Goal: Communication & Community: Answer question/provide support

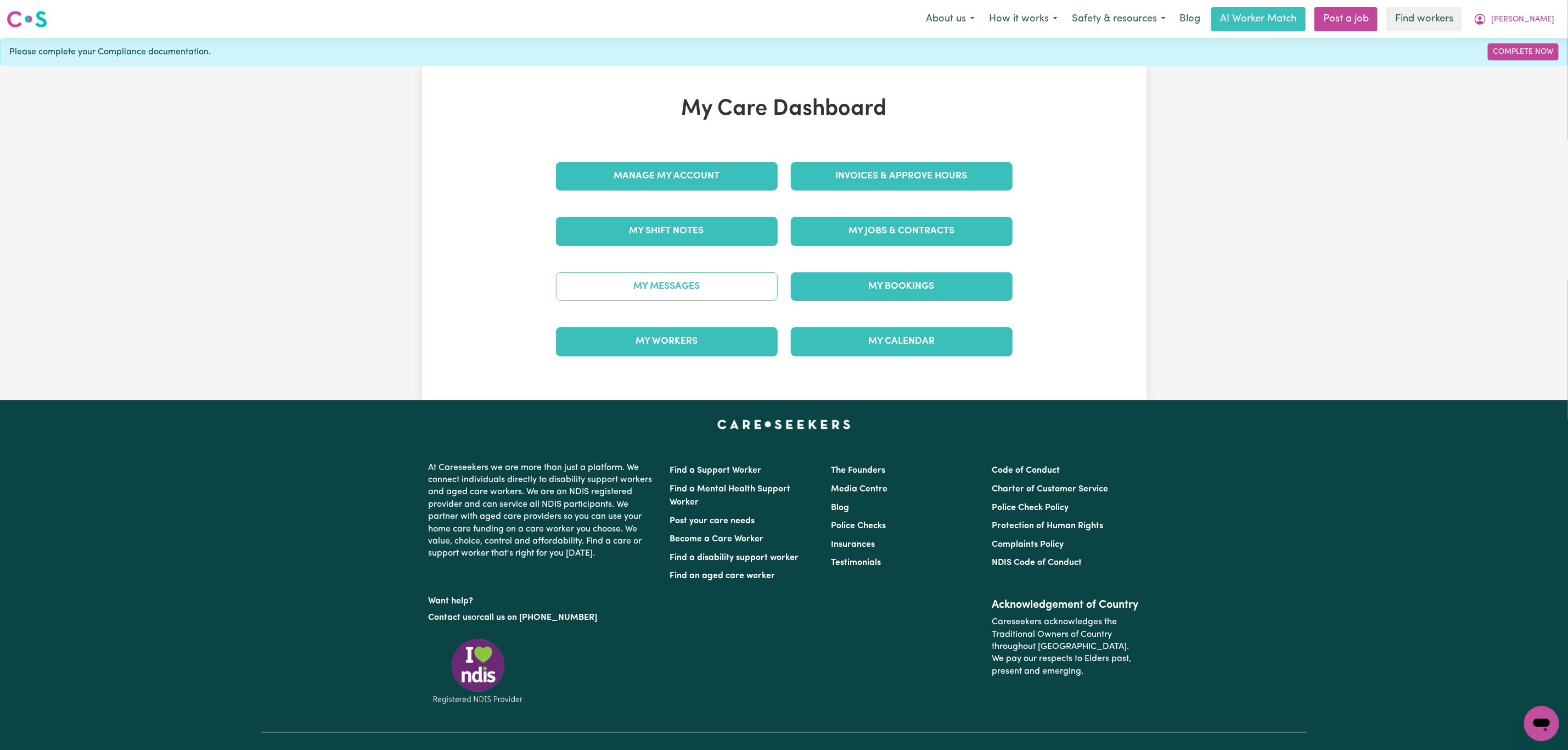
click at [732, 295] on link "My Messages" at bounding box center [667, 286] width 222 height 29
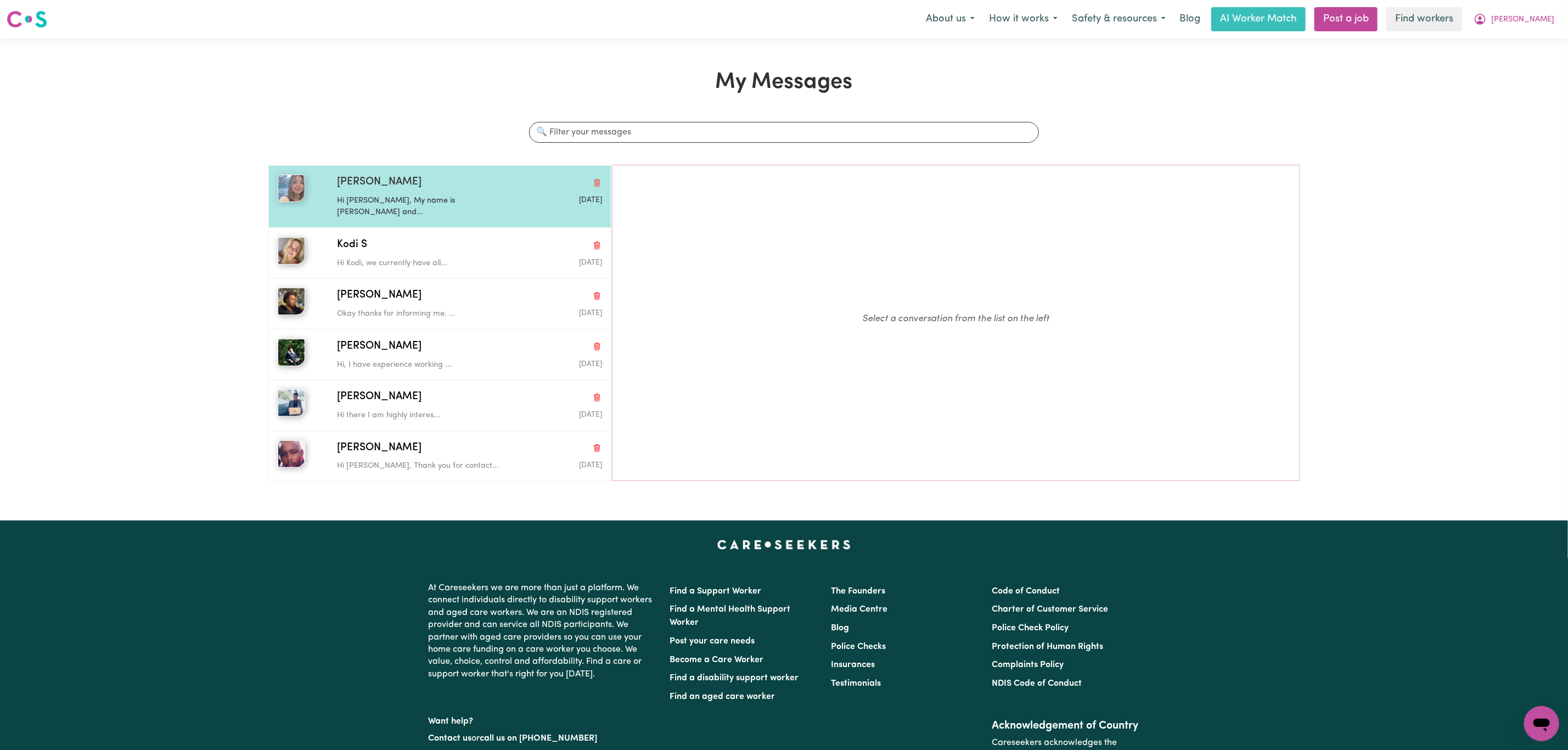
click at [468, 193] on div "Hi [PERSON_NAME], My name is [PERSON_NAME] and..." at bounding box center [425, 204] width 177 height 28
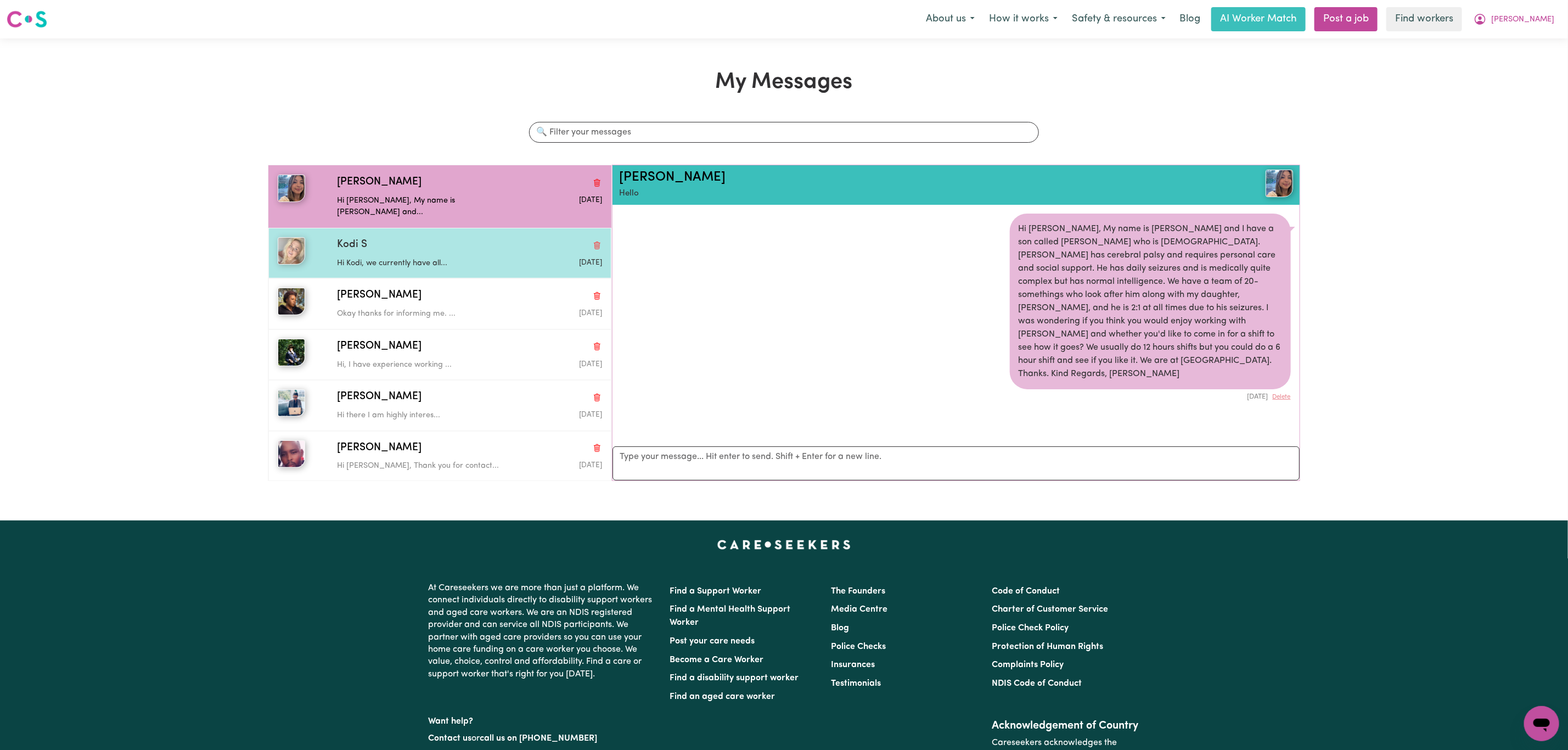
click at [358, 258] on p "Hi Kodi, we currently have all..." at bounding box center [425, 263] width 177 height 12
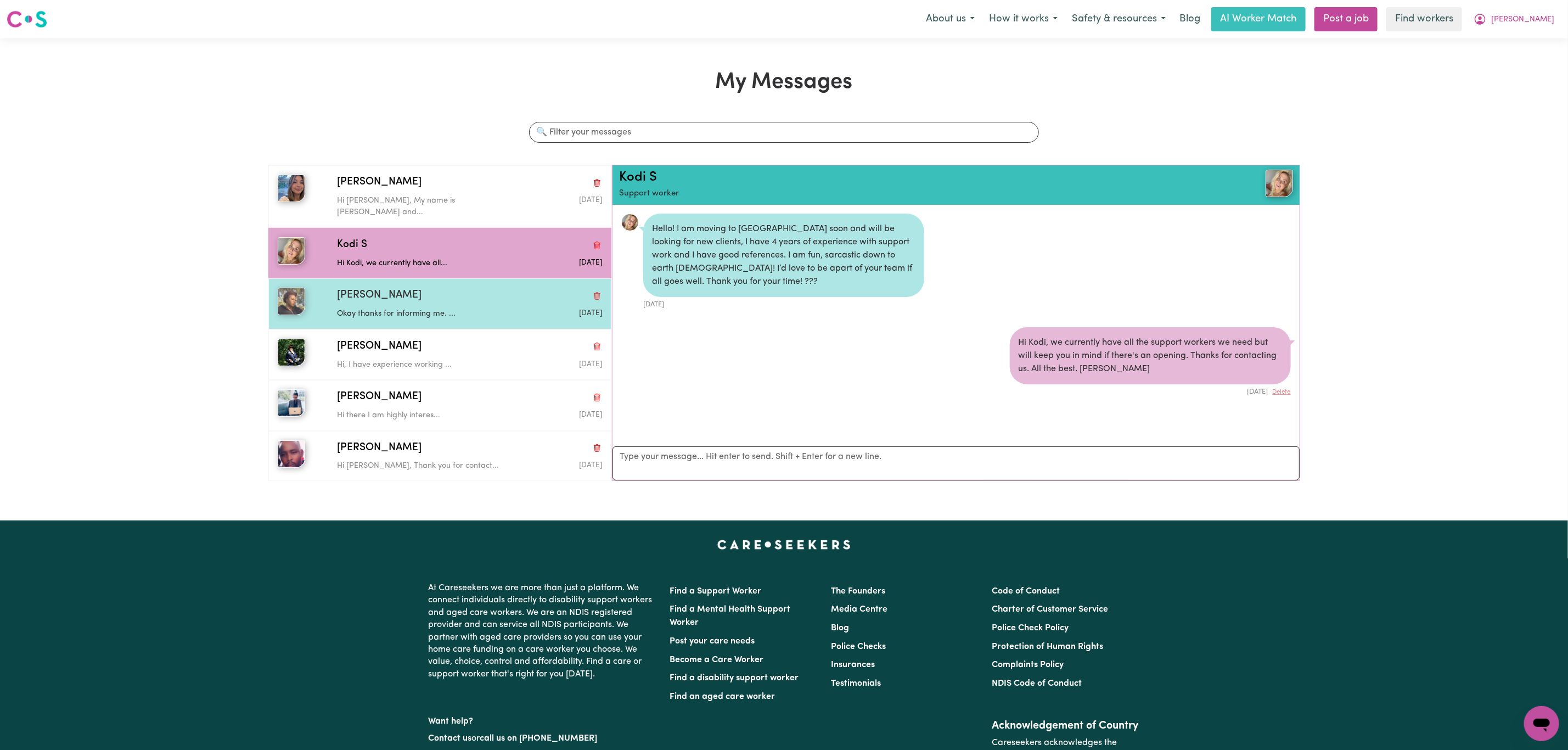
click at [365, 288] on span "[PERSON_NAME]" at bounding box center [379, 296] width 84 height 16
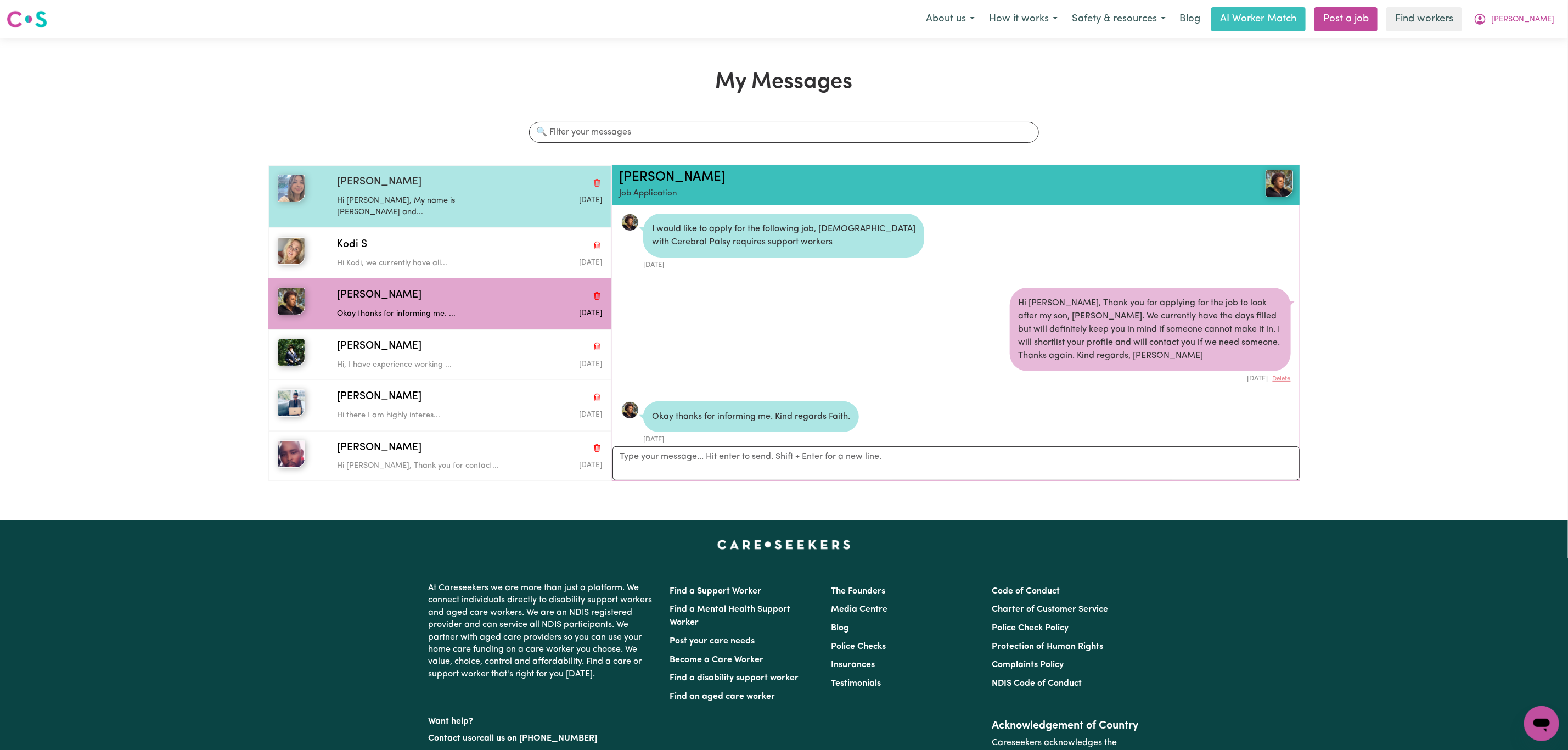
click at [402, 185] on div "[PERSON_NAME]" at bounding box center [469, 183] width 265 height 16
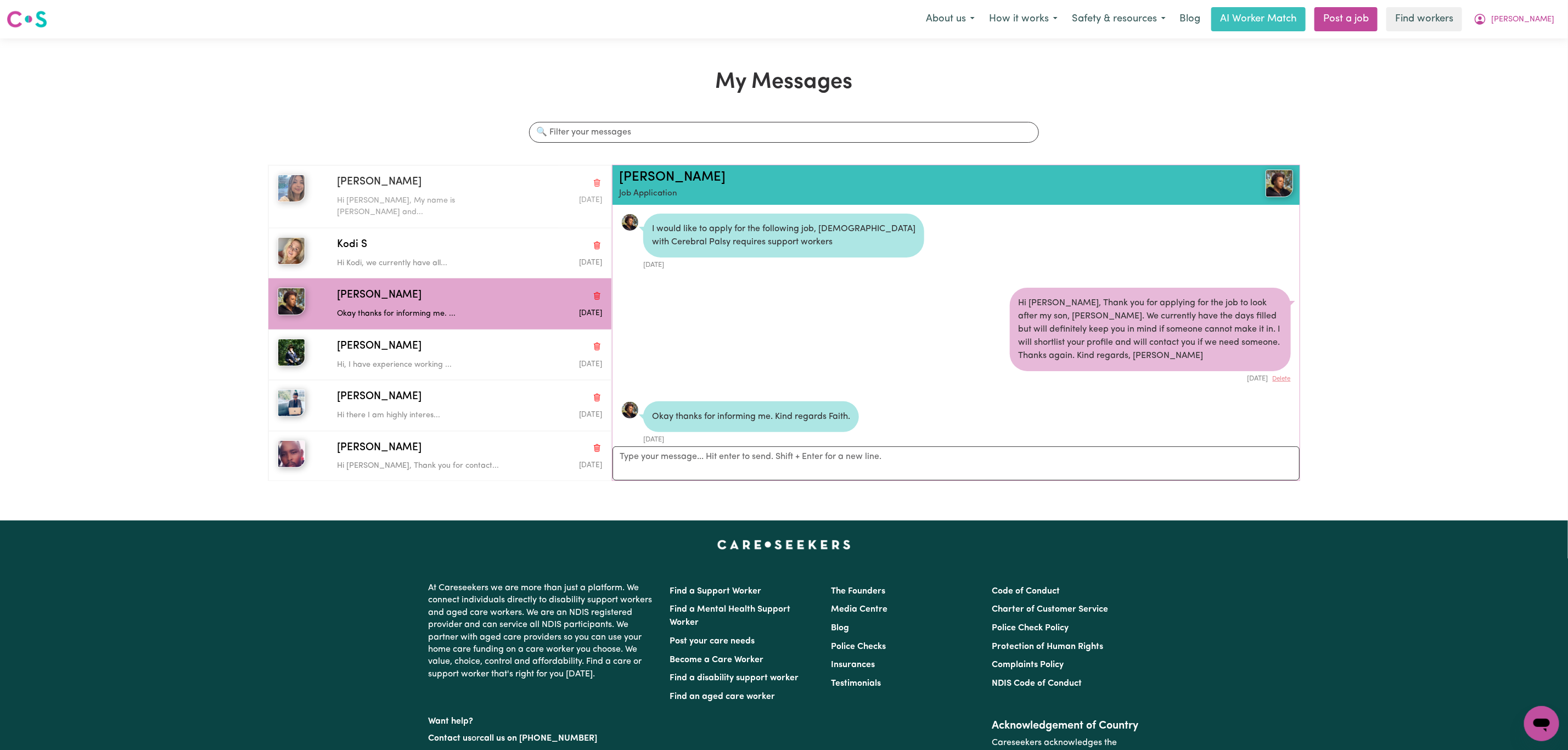
scroll to position [7, 0]
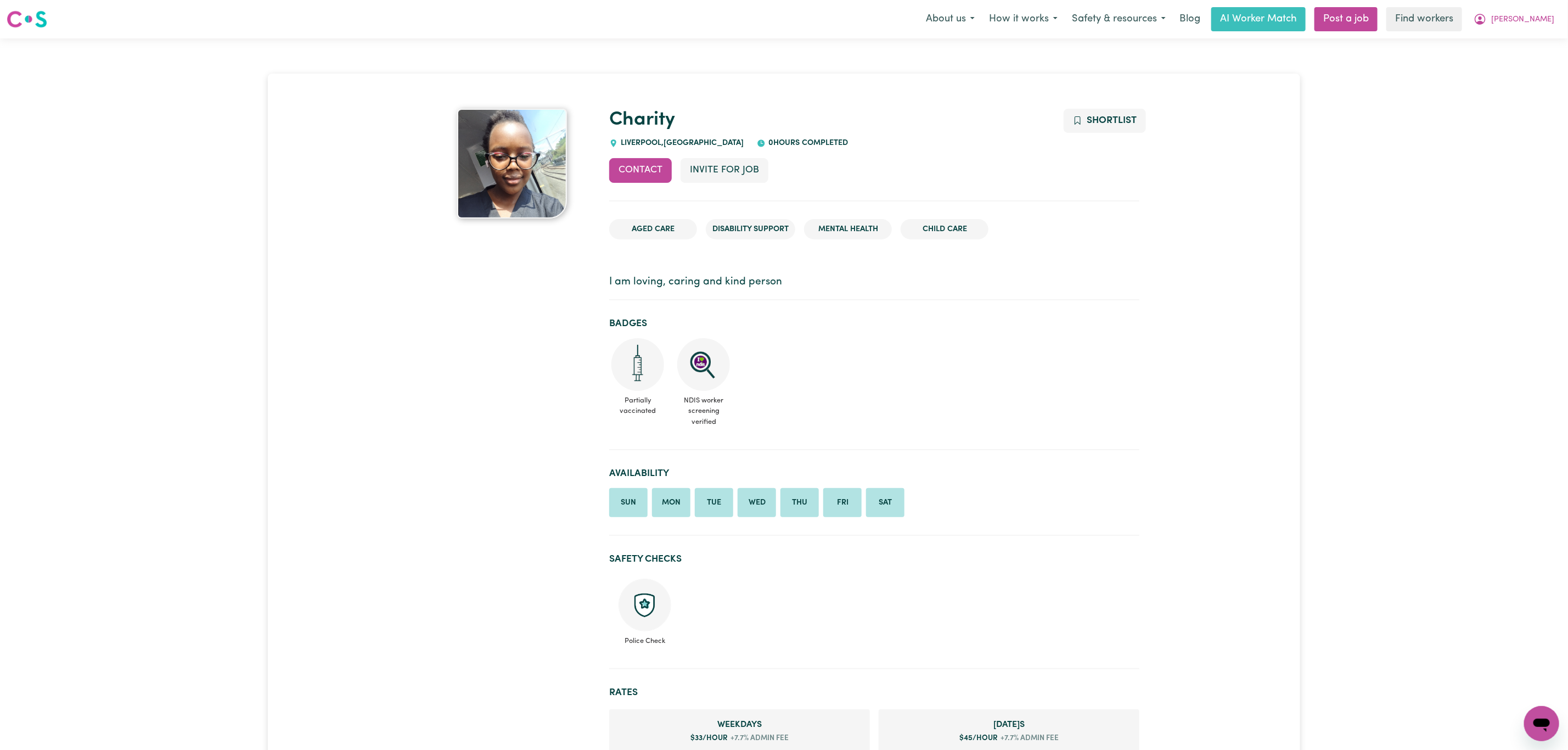
click at [628, 145] on span "[GEOGRAPHIC_DATA] , [GEOGRAPHIC_DATA]" at bounding box center [681, 143] width 126 height 8
copy span "LIVERPOOL"
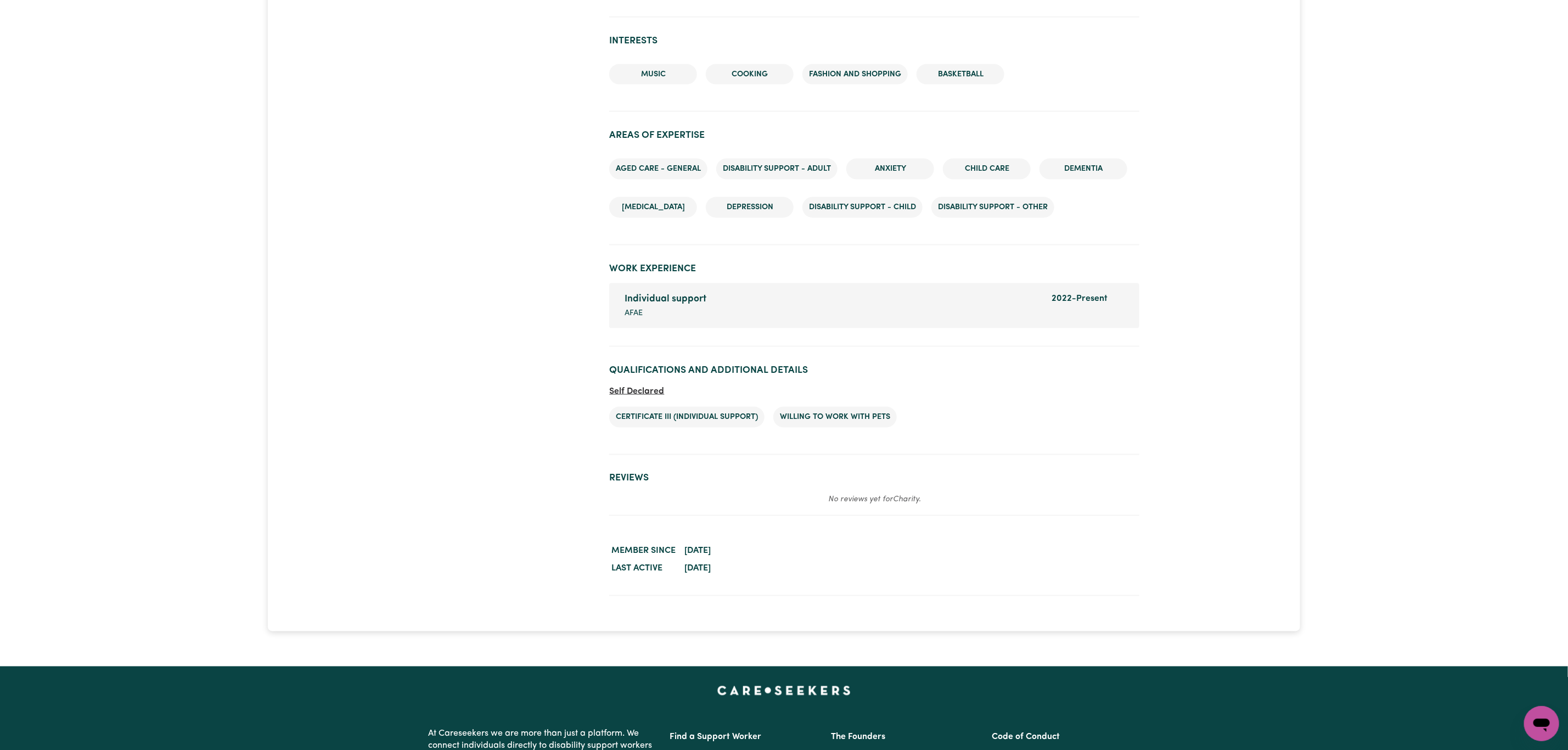
scroll to position [1101, 0]
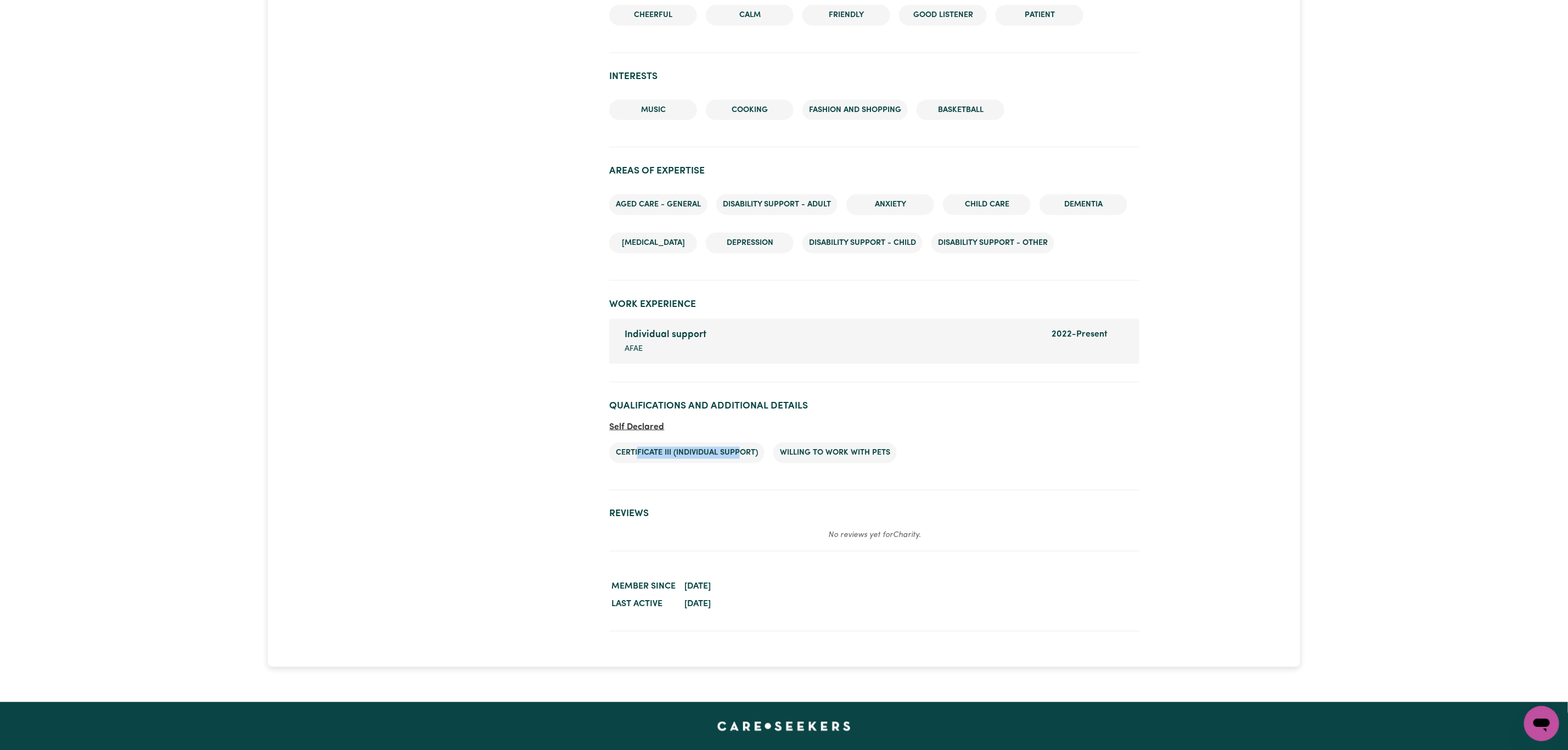
drag, startPoint x: 638, startPoint y: 448, endPoint x: 743, endPoint y: 455, distance: 105.2
click at [743, 455] on li "Certificate III (Individual Support)" at bounding box center [687, 453] width 155 height 21
click at [638, 455] on li "Certificate III (Individual Support)" at bounding box center [687, 453] width 155 height 21
click at [631, 450] on li "Certificate III (Individual Support)" at bounding box center [687, 453] width 155 height 21
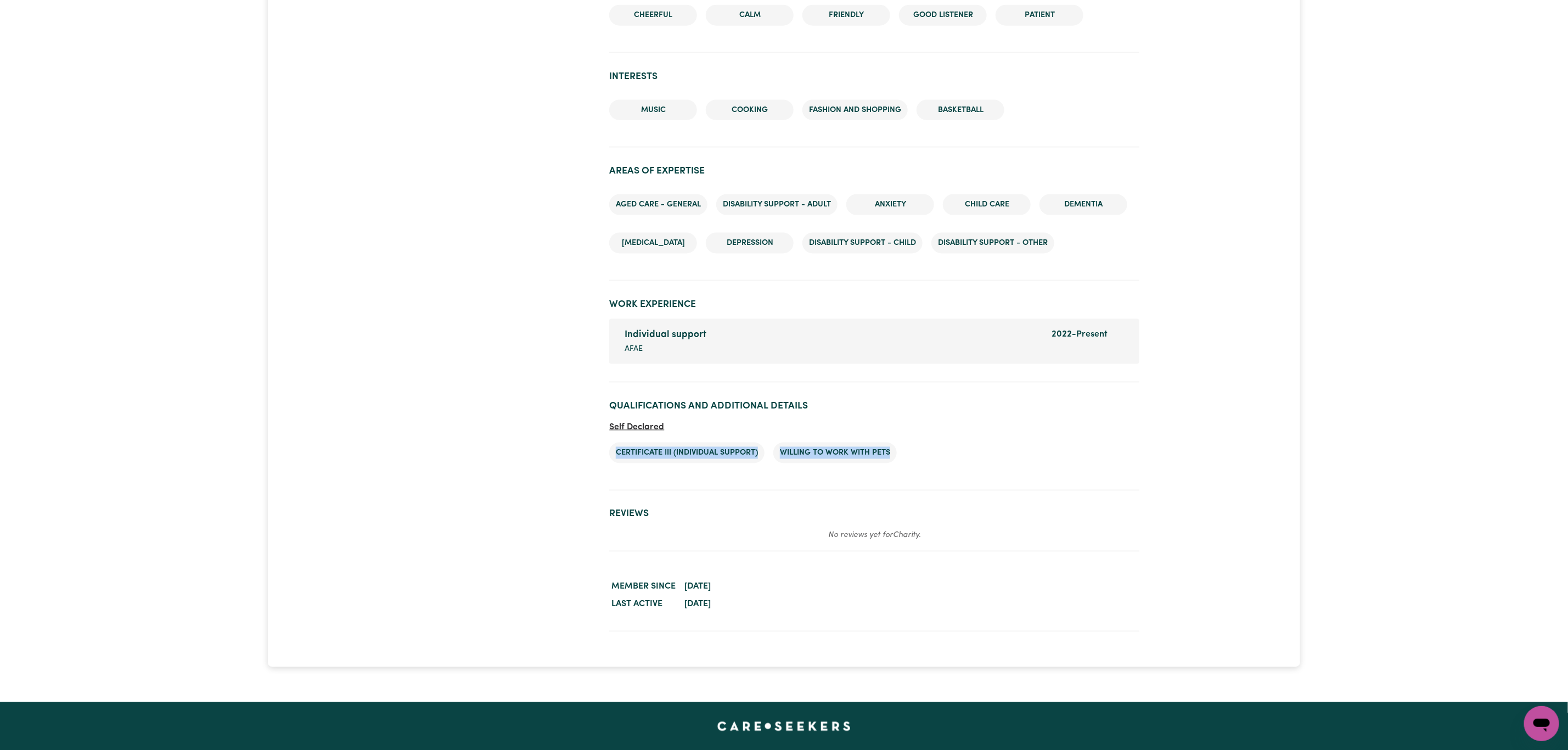
click at [631, 450] on li "Certificate III (Individual Support)" at bounding box center [687, 453] width 155 height 21
click at [715, 451] on li "Certificate III (Individual Support)" at bounding box center [687, 453] width 155 height 21
click at [707, 445] on li "Certificate III (Individual Support)" at bounding box center [687, 453] width 155 height 21
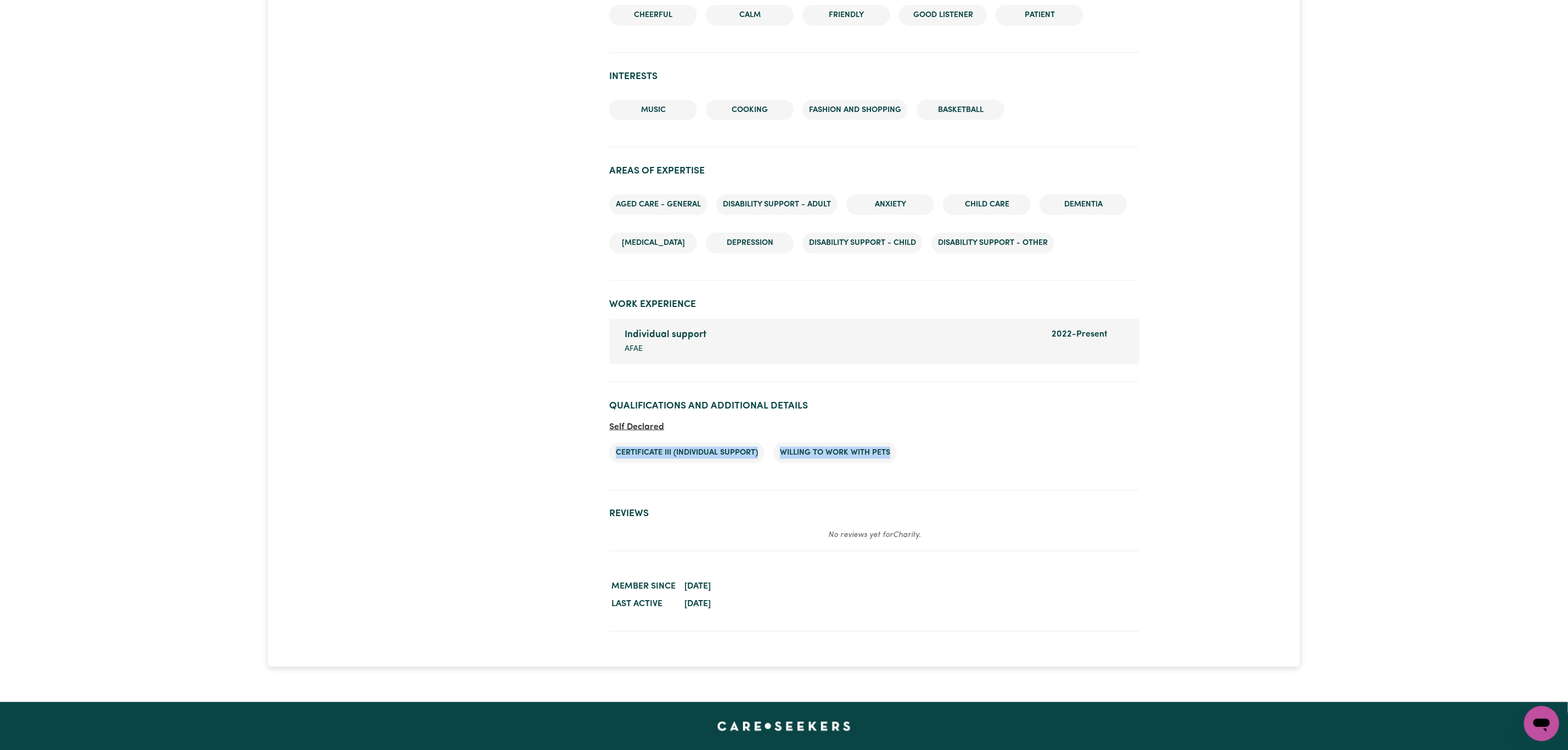
click at [707, 445] on li "Certificate III (Individual Support)" at bounding box center [687, 453] width 155 height 21
click at [659, 450] on li "Certificate III (Individual Support)" at bounding box center [687, 453] width 155 height 21
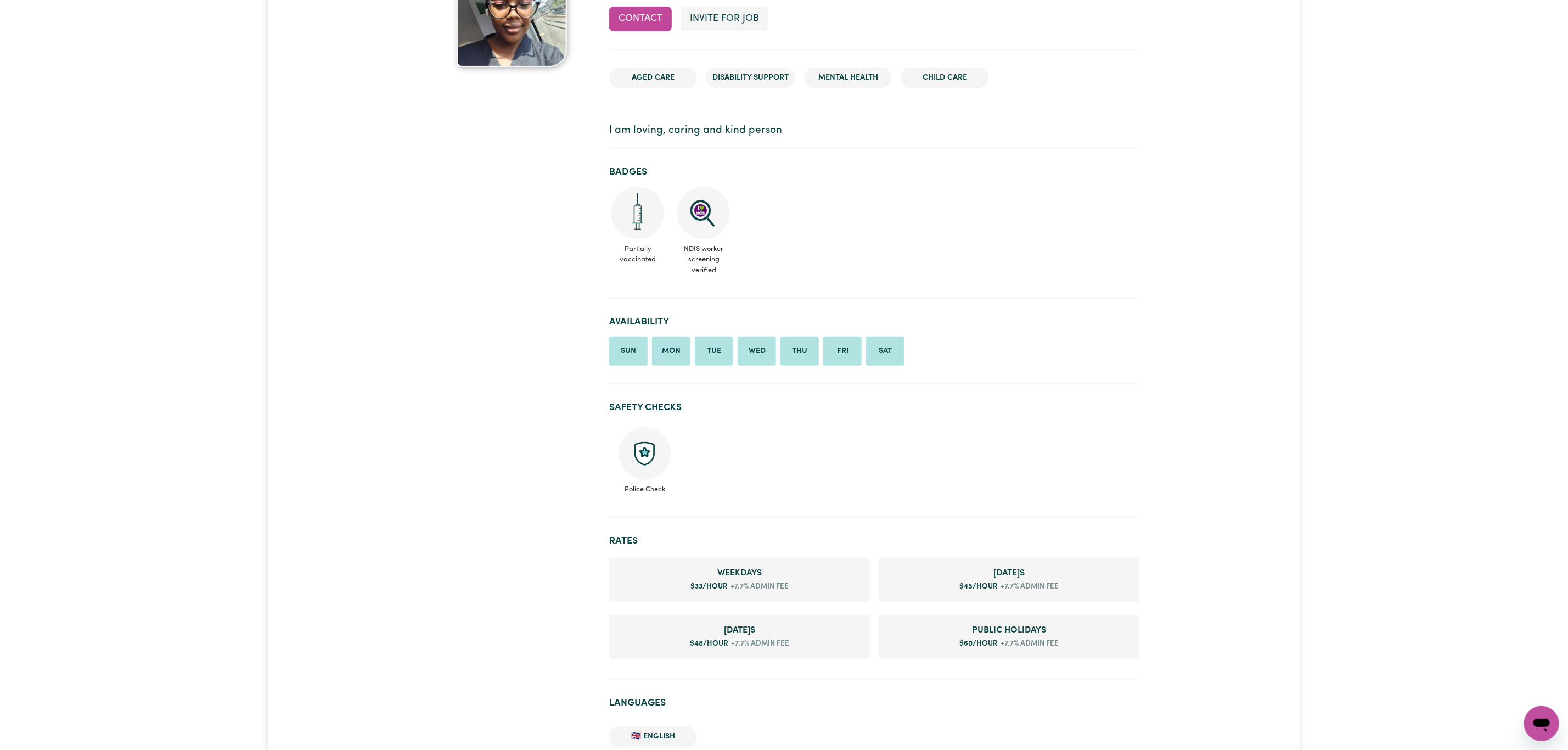
scroll to position [0, 0]
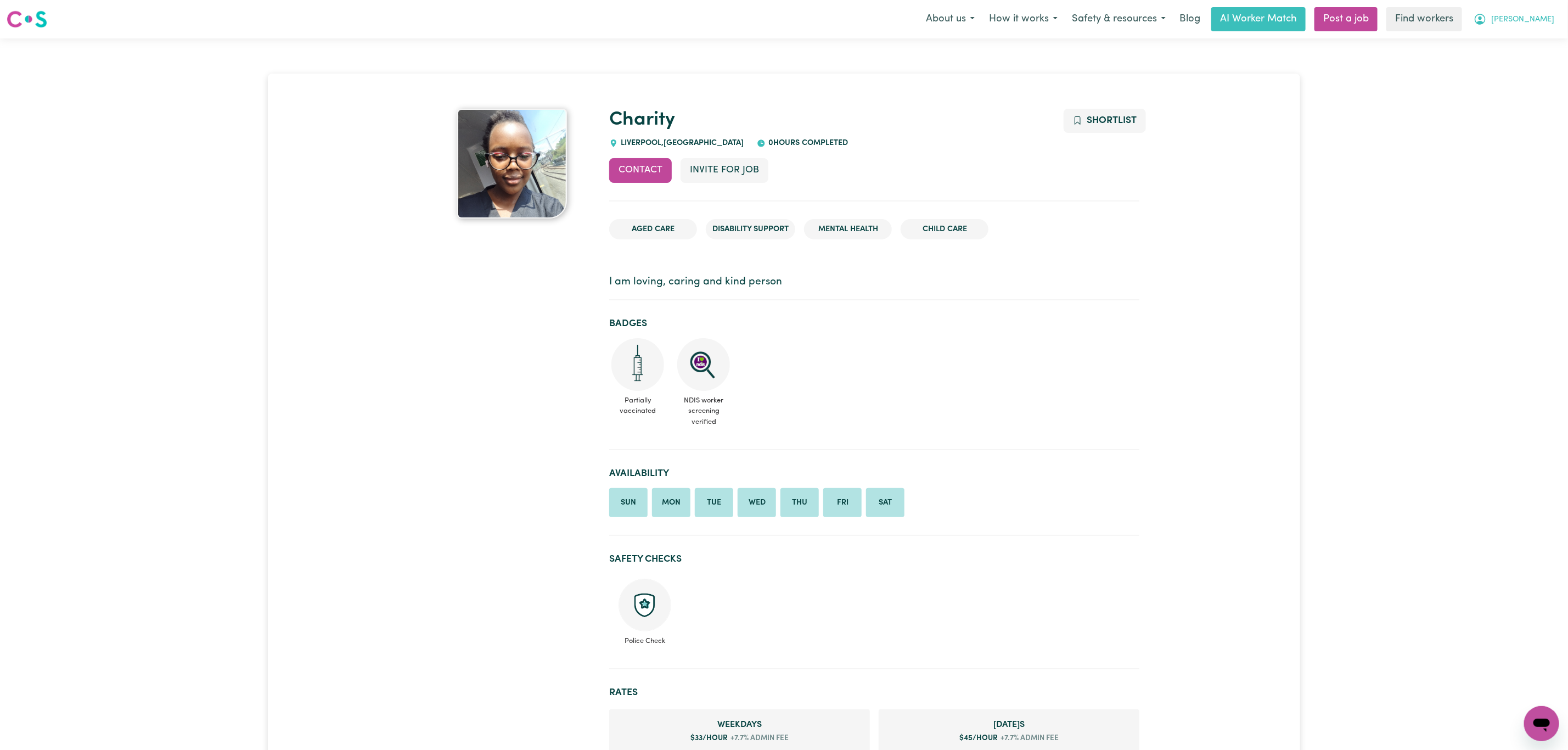
click at [1531, 29] on button "[PERSON_NAME]" at bounding box center [1514, 19] width 95 height 23
click at [1512, 70] on link "Logout" at bounding box center [1518, 63] width 87 height 21
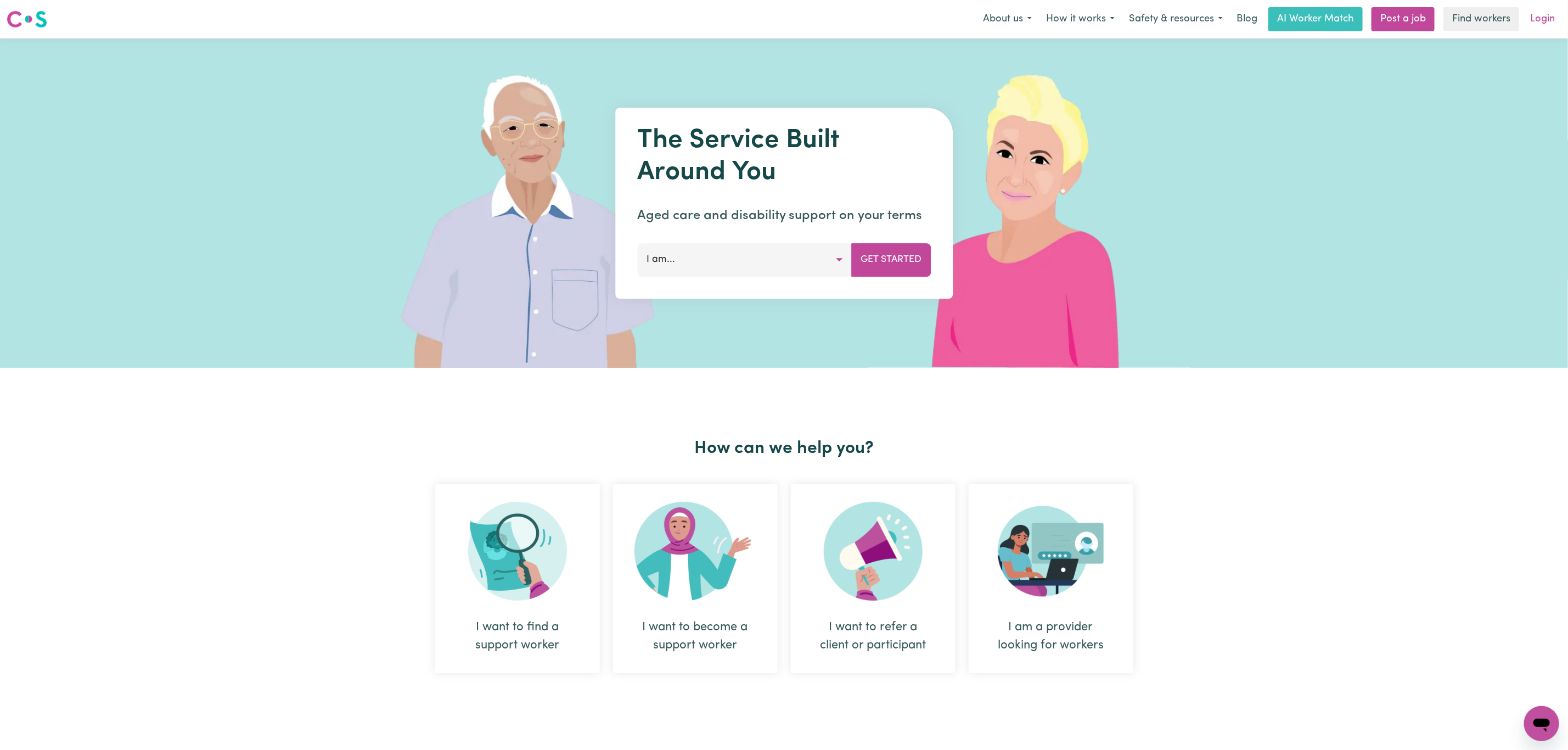
click at [1543, 22] on link "Login" at bounding box center [1543, 19] width 38 height 24
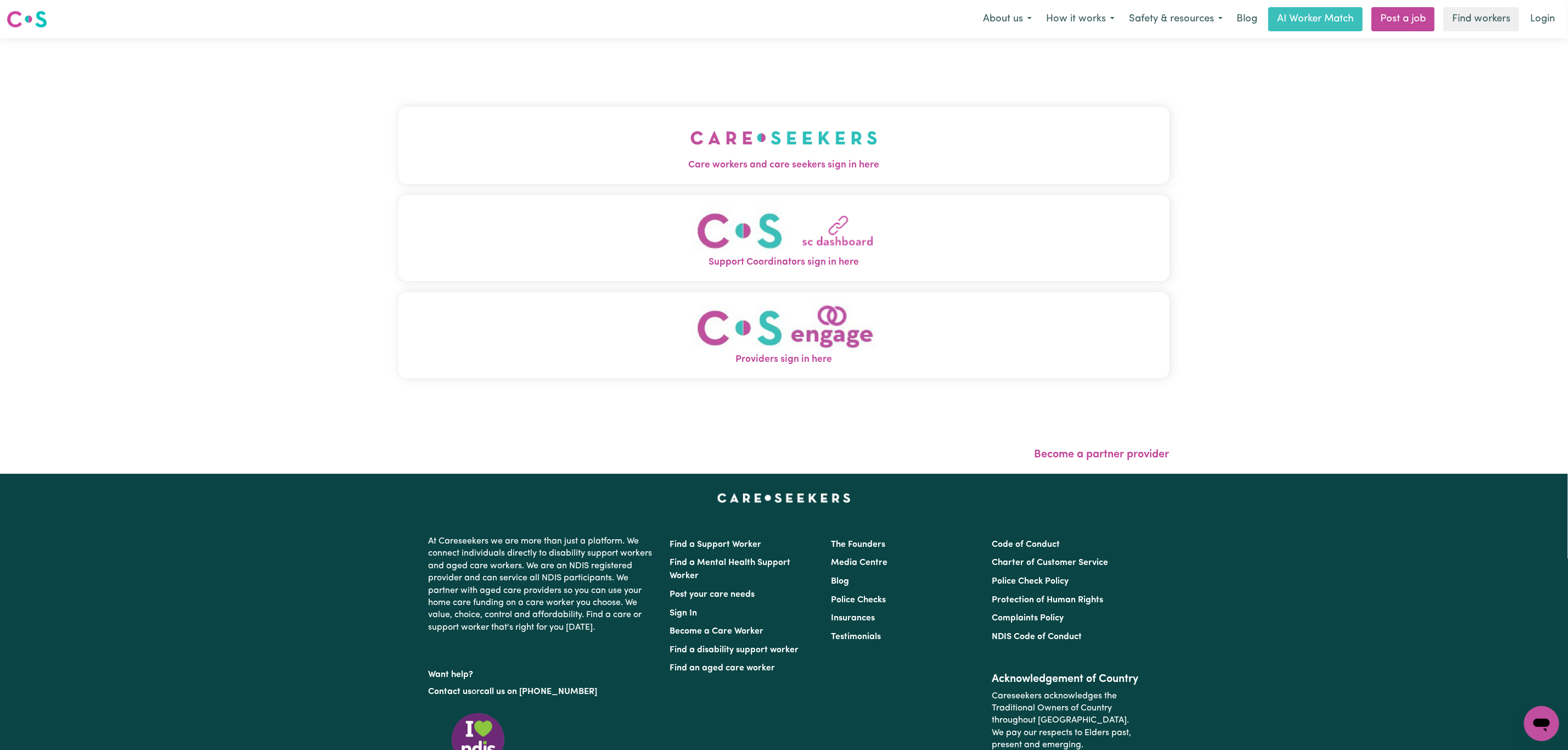
click at [689, 117] on button "Care workers and care seekers sign in here" at bounding box center [784, 145] width 771 height 77
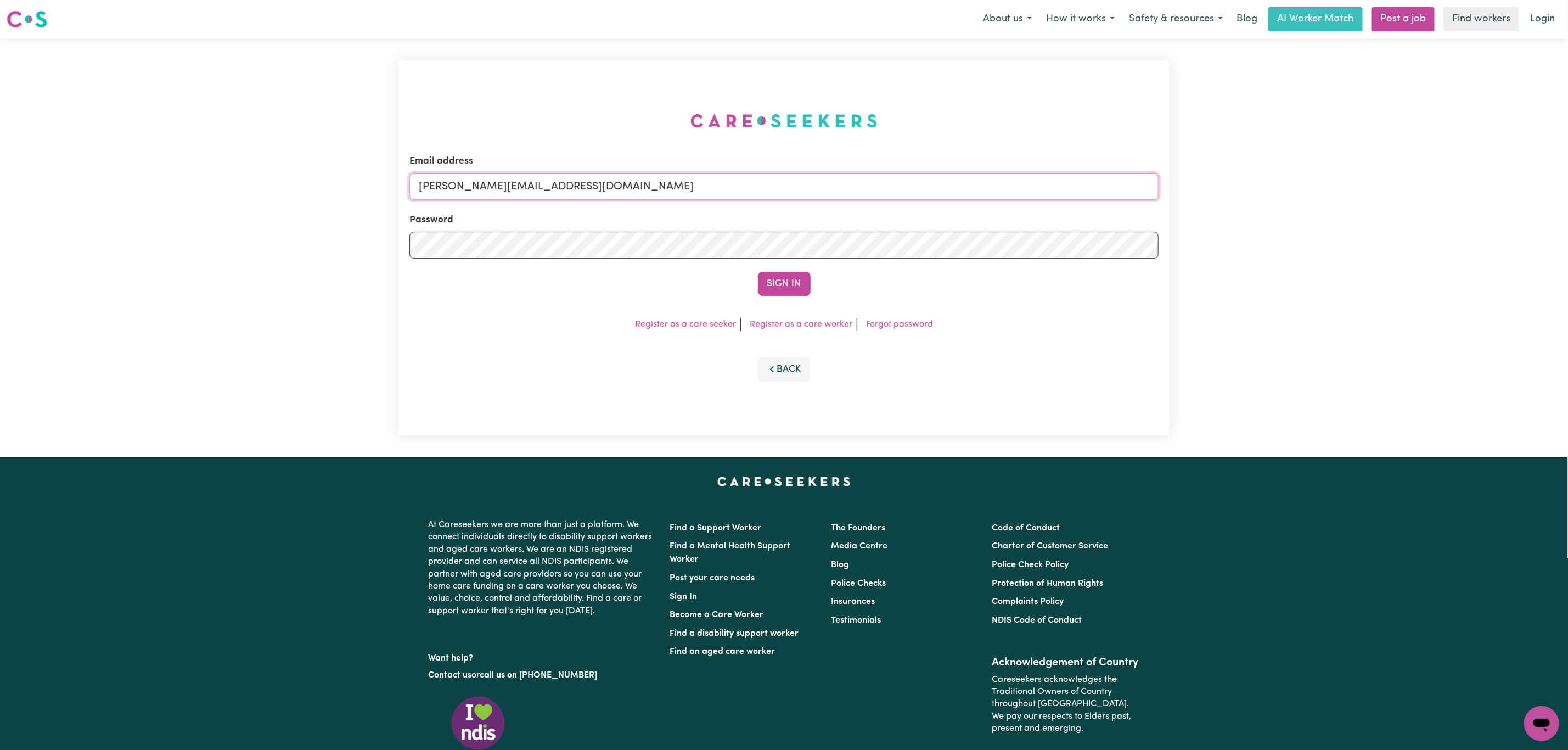
click at [599, 183] on input "mikayla+engage@careseekers.com.au" at bounding box center [784, 186] width 749 height 27
drag, startPoint x: 471, startPoint y: 190, endPoint x: 478, endPoint y: 190, distance: 7.0
click at [478, 190] on input "superuser~mikayla@careseekers.com.au" at bounding box center [784, 186] width 749 height 27
drag, startPoint x: 478, startPoint y: 189, endPoint x: 797, endPoint y: 230, distance: 321.6
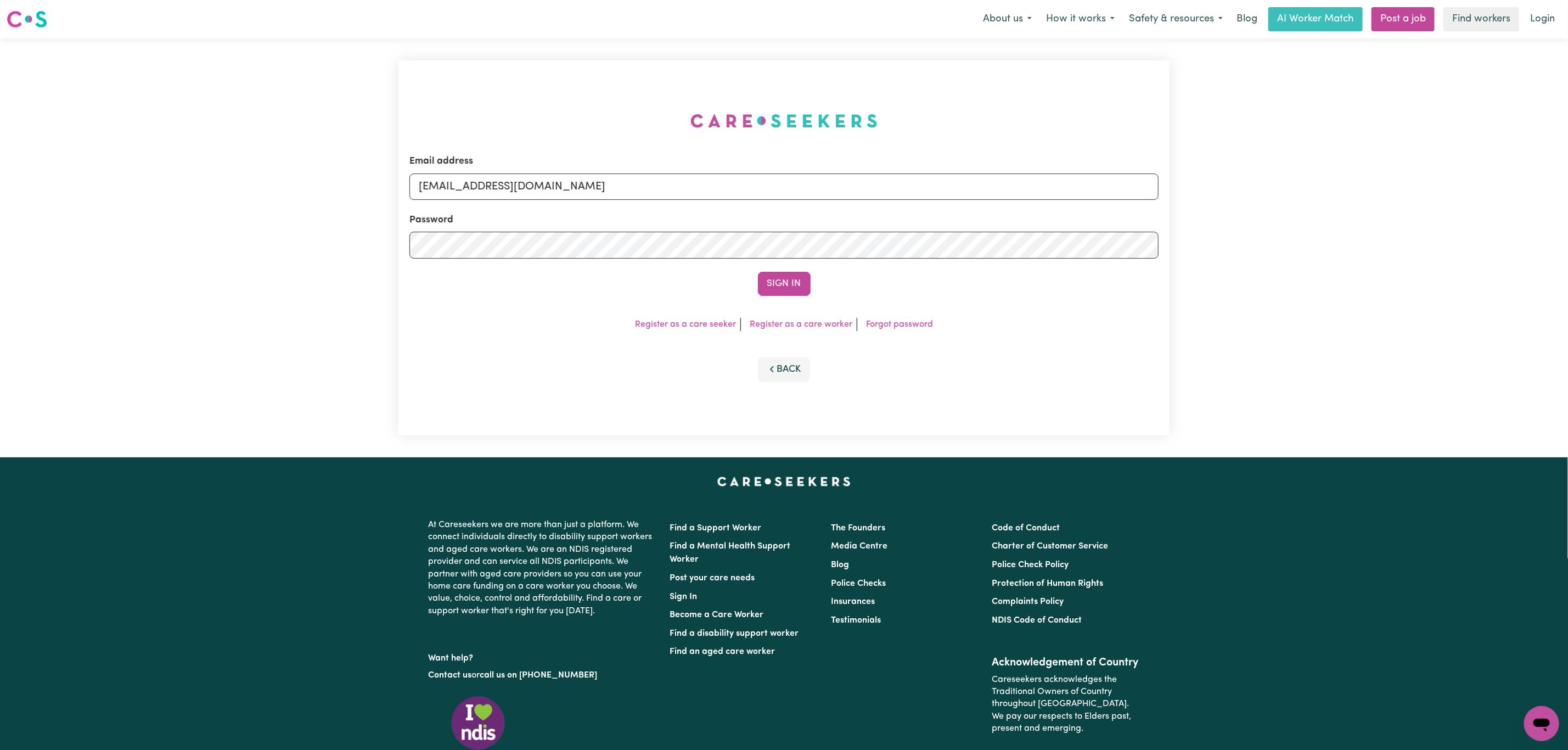
click at [791, 219] on form "Email address superuser~linamorvillo@optusnet.com.au Password Sign In" at bounding box center [784, 225] width 749 height 142
type input "superuser~linamorvillo@optusnet.com.au"
click at [790, 279] on button "Sign In" at bounding box center [784, 284] width 53 height 24
